Goal: Obtain resource: Obtain resource

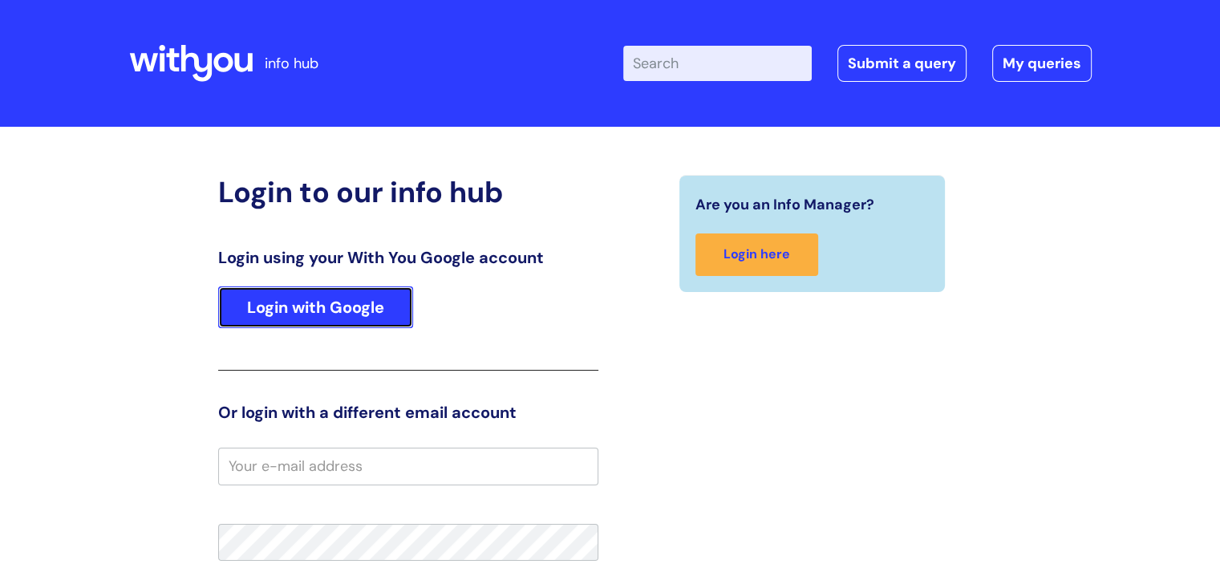
click at [359, 303] on link "Login with Google" at bounding box center [315, 307] width 195 height 42
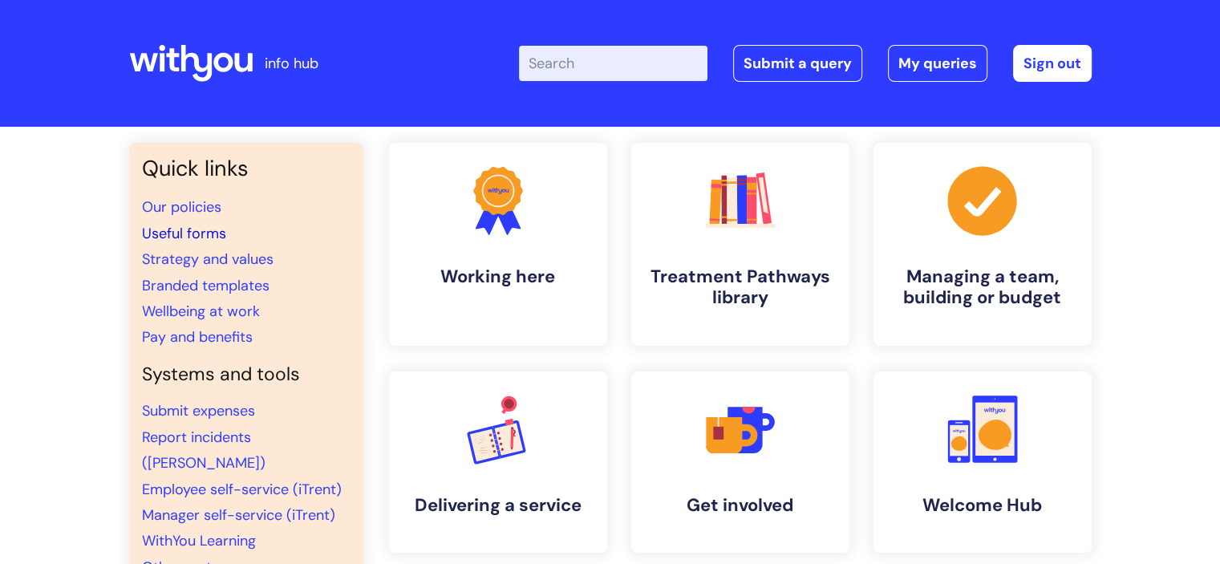
click at [195, 233] on link "Useful forms" at bounding box center [184, 233] width 84 height 19
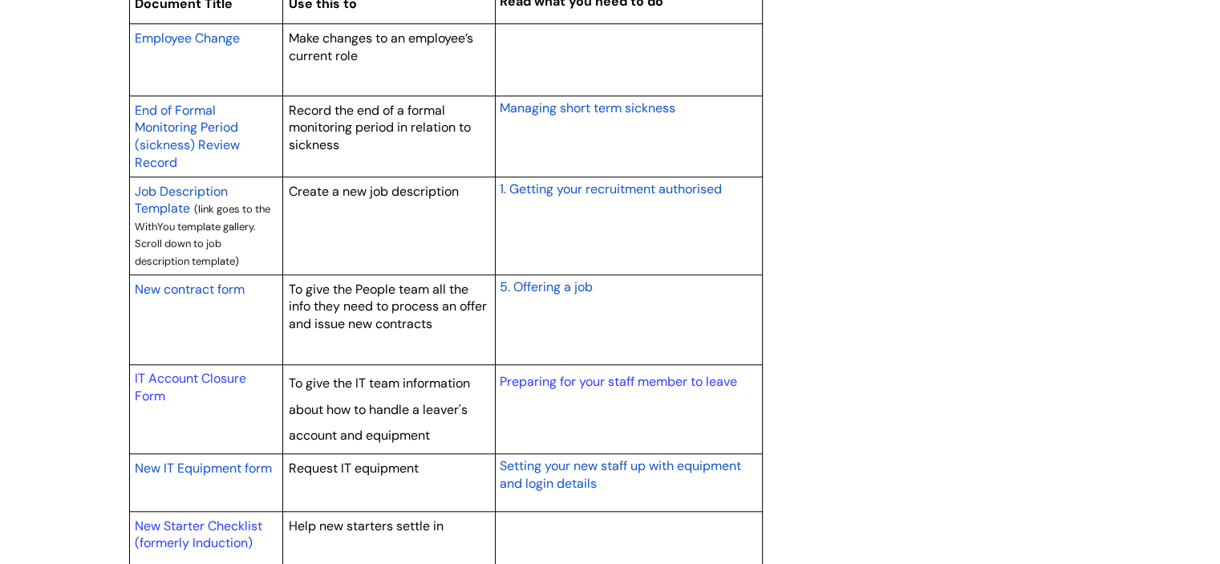
scroll to position [1380, 0]
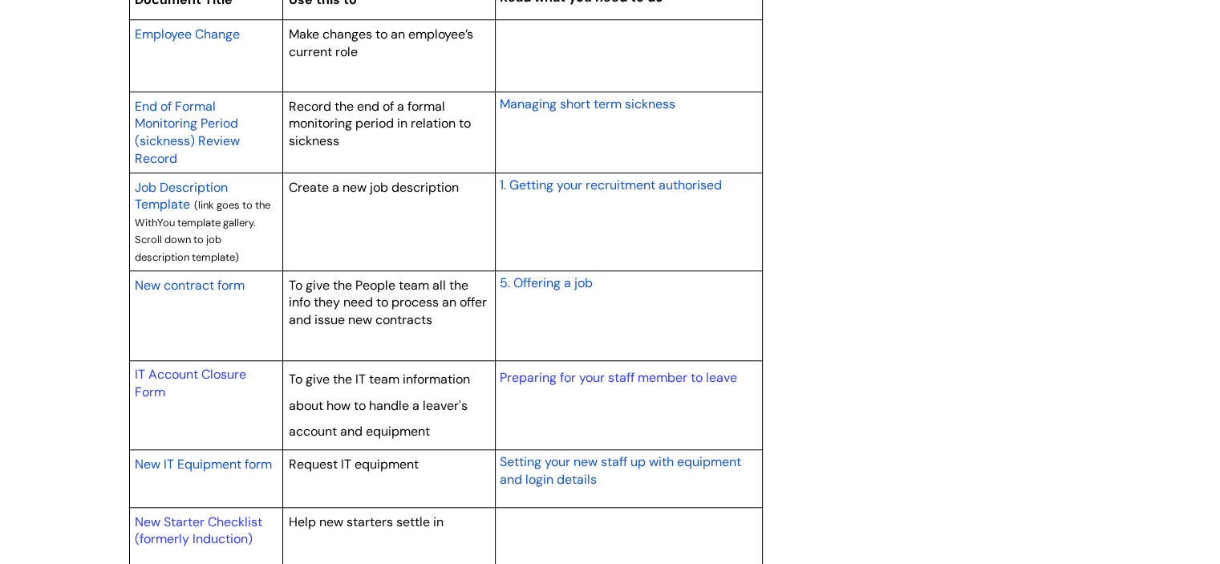
click at [212, 285] on span "New contract form" at bounding box center [190, 285] width 110 height 17
